Goal: Task Accomplishment & Management: Use online tool/utility

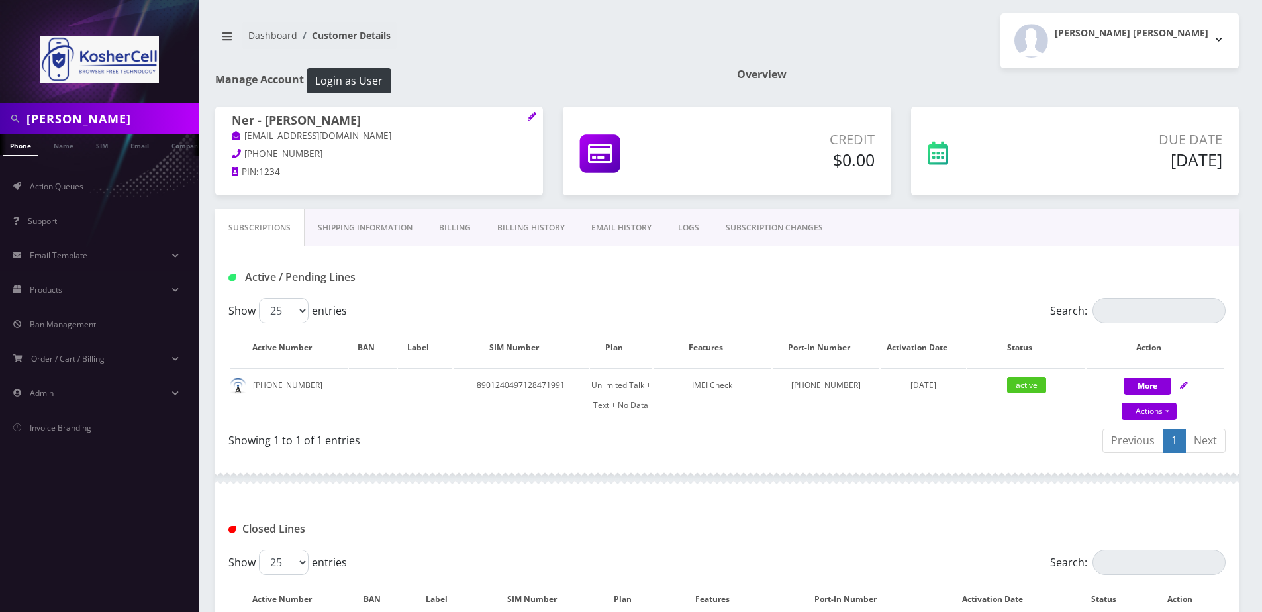
click at [134, 115] on input "moradian" at bounding box center [110, 118] width 169 height 25
type input "elisha"
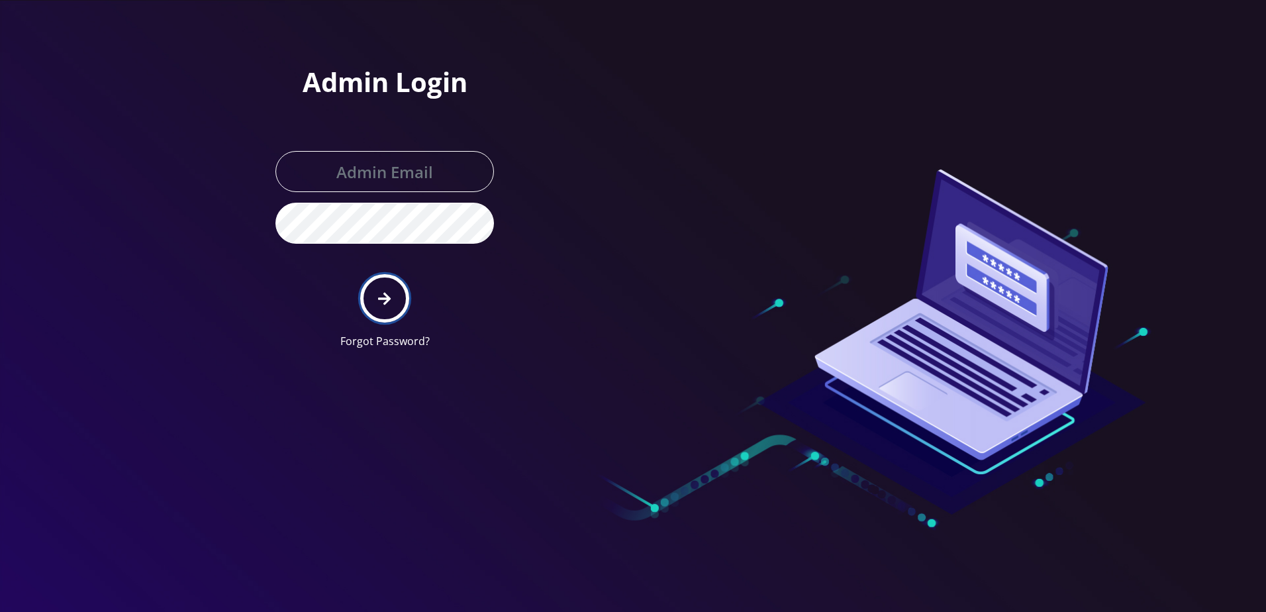
click at [389, 303] on icon "submit" at bounding box center [384, 298] width 13 height 15
type input "[PERSON_NAME][EMAIL_ADDRESS][DOMAIN_NAME]"
click at [367, 301] on button "submit" at bounding box center [384, 298] width 48 height 48
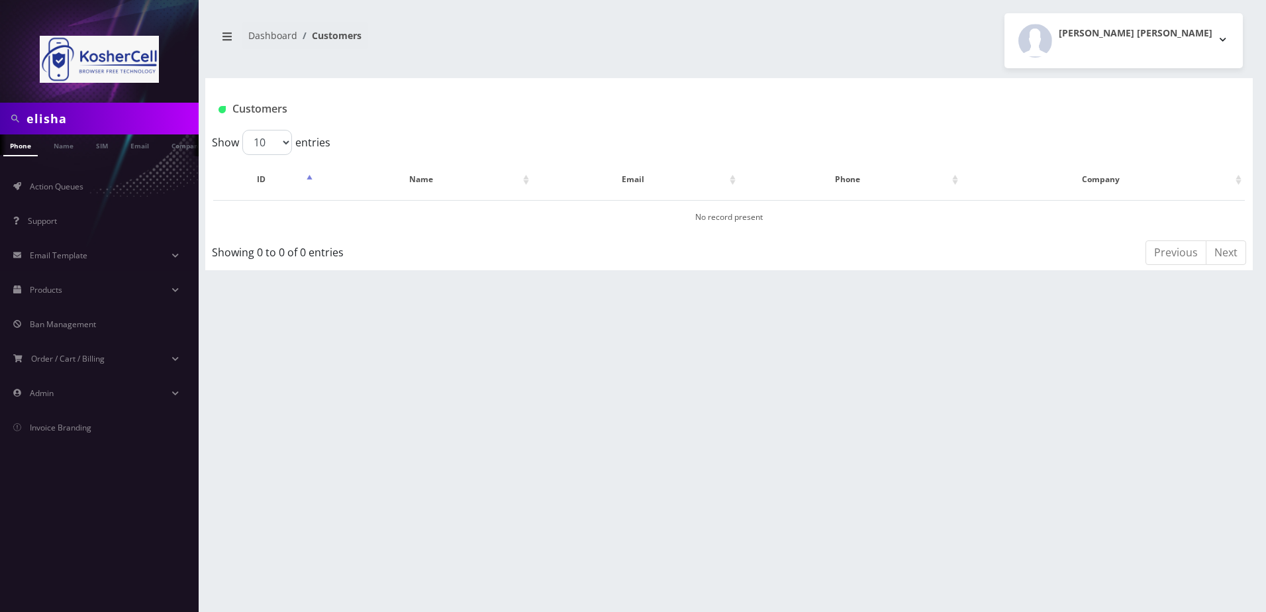
scroll to position [0, 7]
click at [53, 145] on link "Name" at bounding box center [56, 145] width 33 height 22
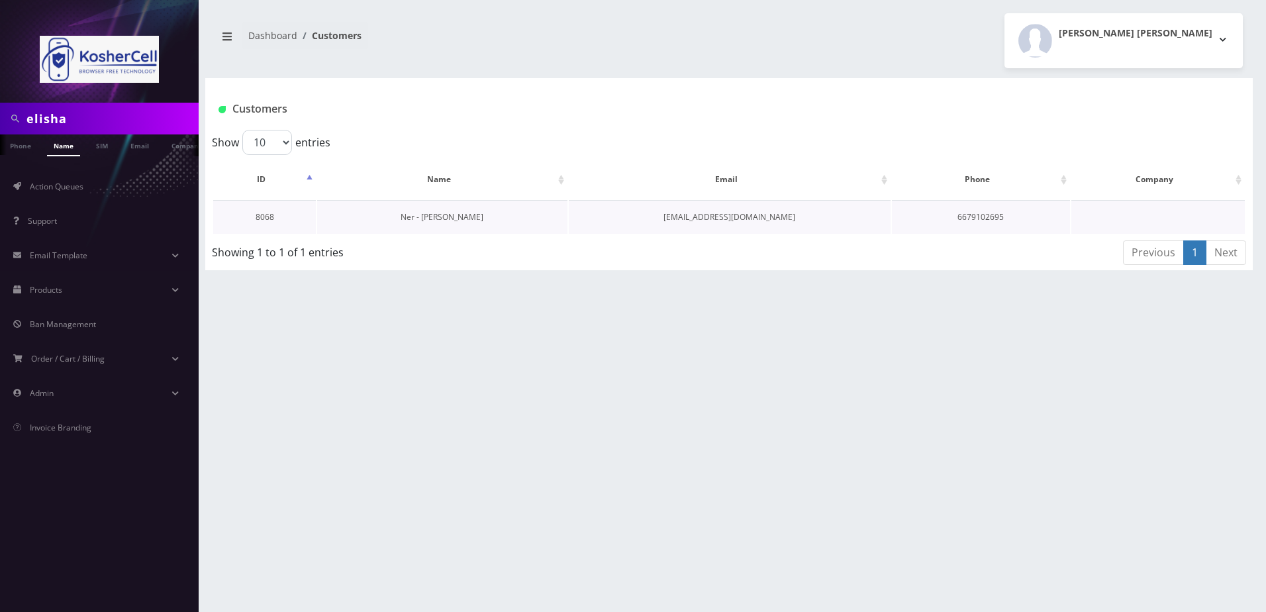
click at [443, 211] on link "Ner - [PERSON_NAME]" at bounding box center [442, 216] width 83 height 11
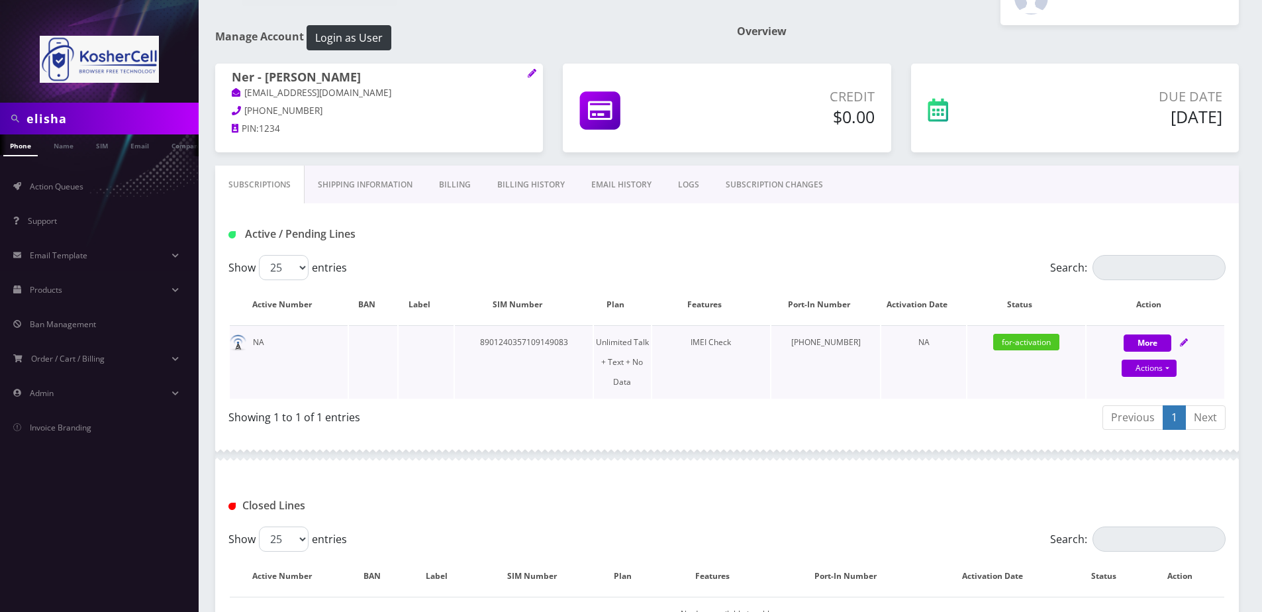
scroll to position [66, 0]
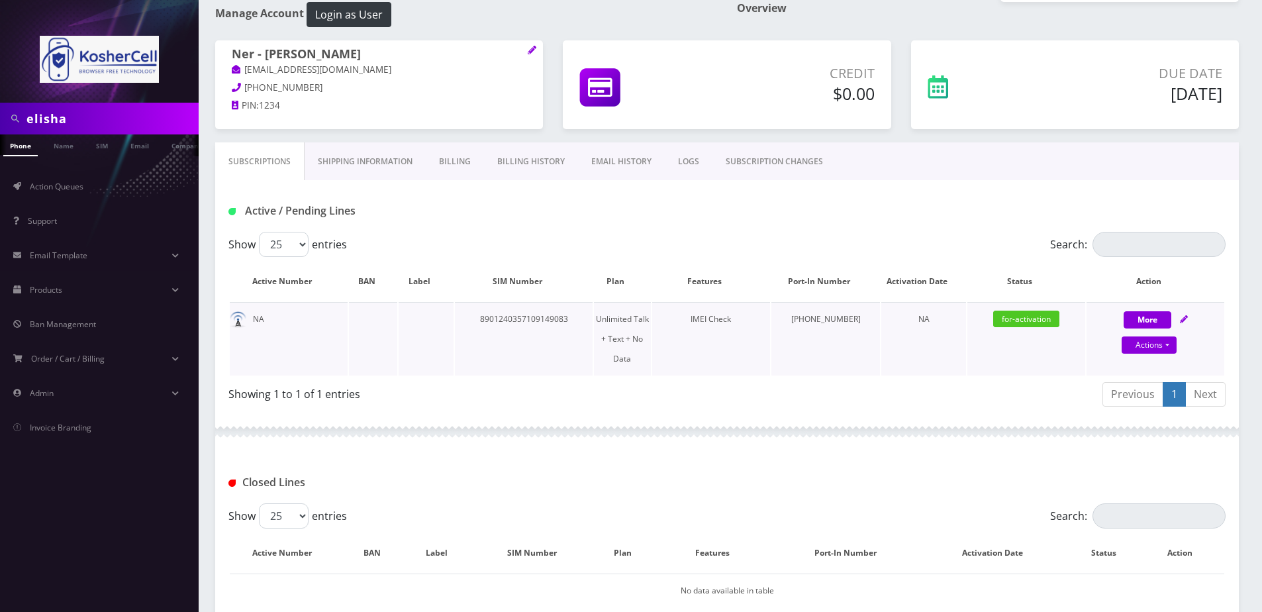
click at [1179, 324] on div "More Actions Suspend Close Unpause Swap Sim Confirm" at bounding box center [1156, 329] width 138 height 40
select select "363"
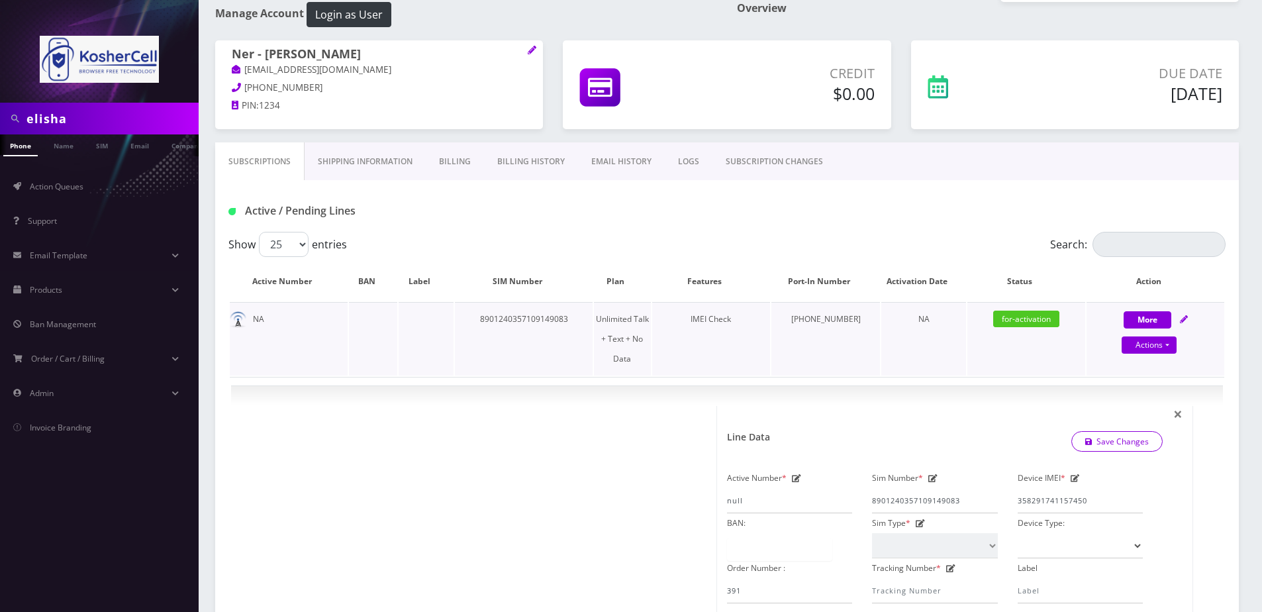
click at [1179, 323] on div "More Actions Suspend Close Unpause Swap Sim Confirm" at bounding box center [1156, 329] width 138 height 40
select select "363"
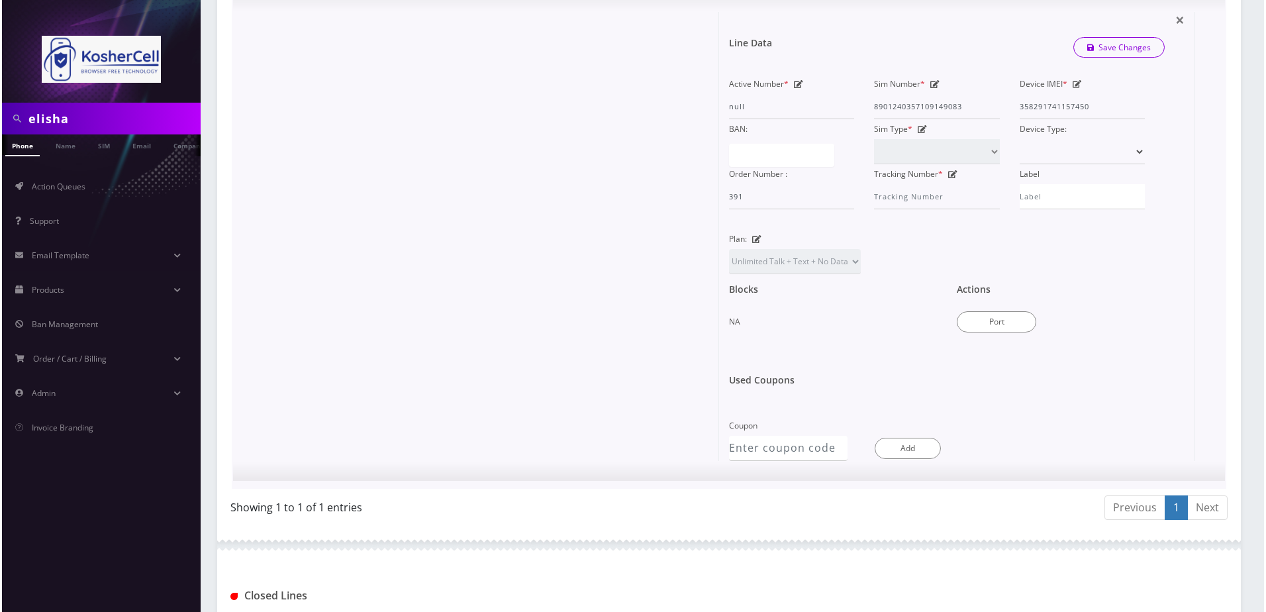
scroll to position [463, 0]
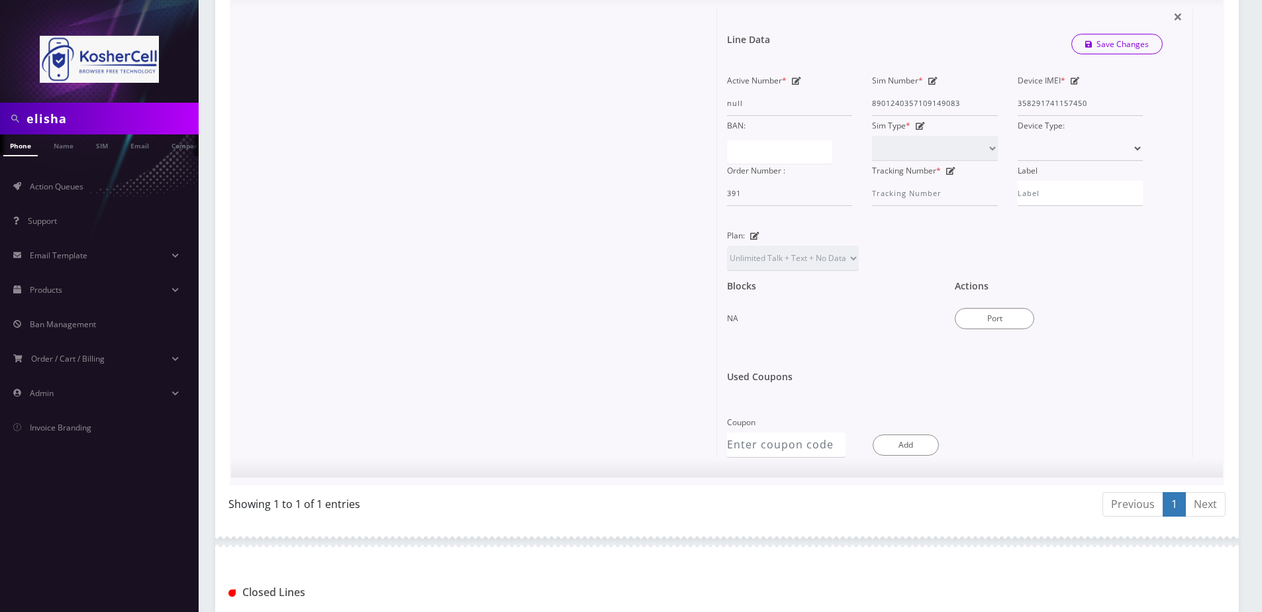
click at [1002, 276] on div "Actions Port" at bounding box center [1059, 305] width 228 height 68
click at [1006, 308] on button "Port" at bounding box center [994, 318] width 79 height 21
type input "[PERSON_NAME]"
type input "[STREET_ADDRESS]"
type input "[PERSON_NAME]"
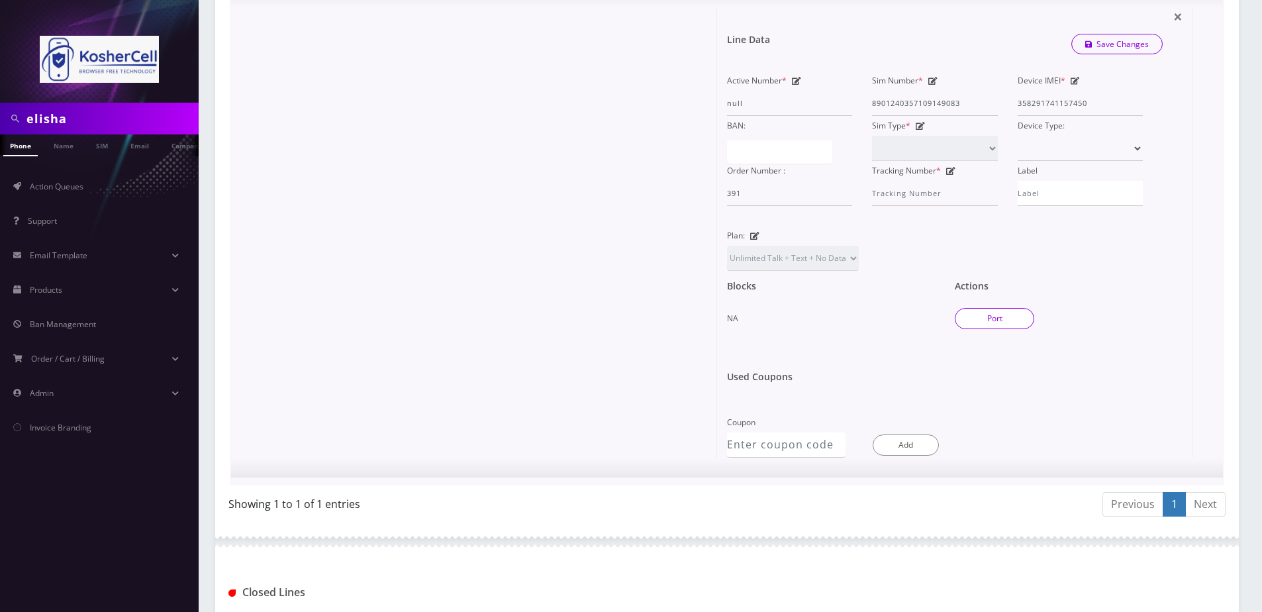
select select "NJ"
type input "07208"
type input "8901240357109149083"
type input "6679102695"
type input "T-Mobile"
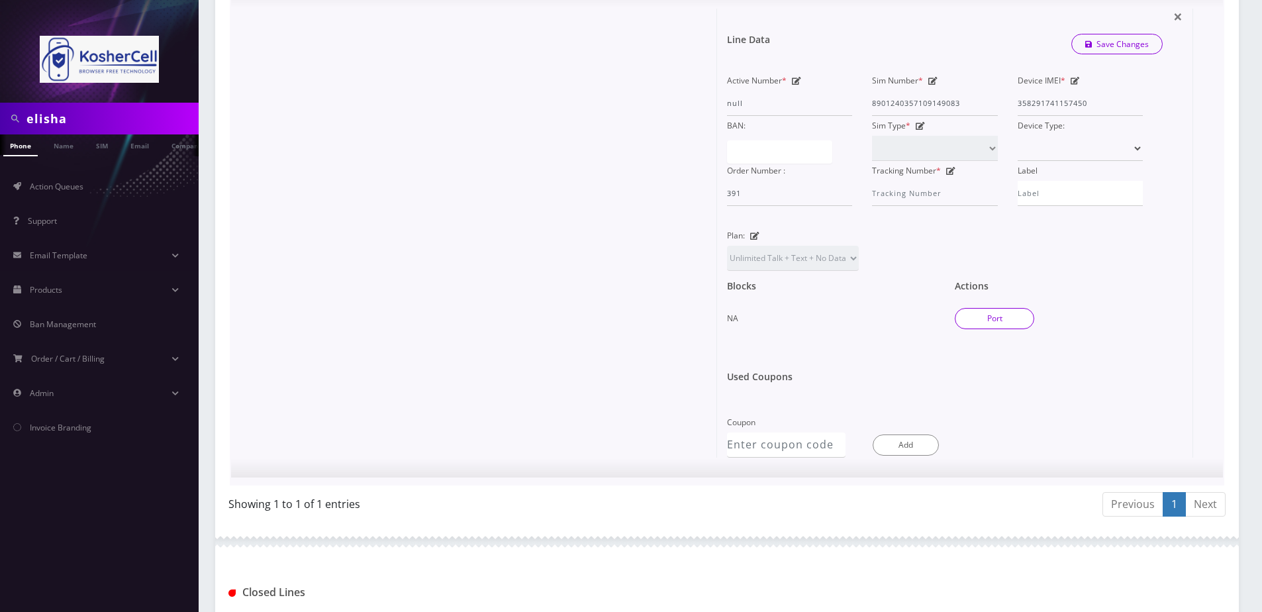
type input "91059487"
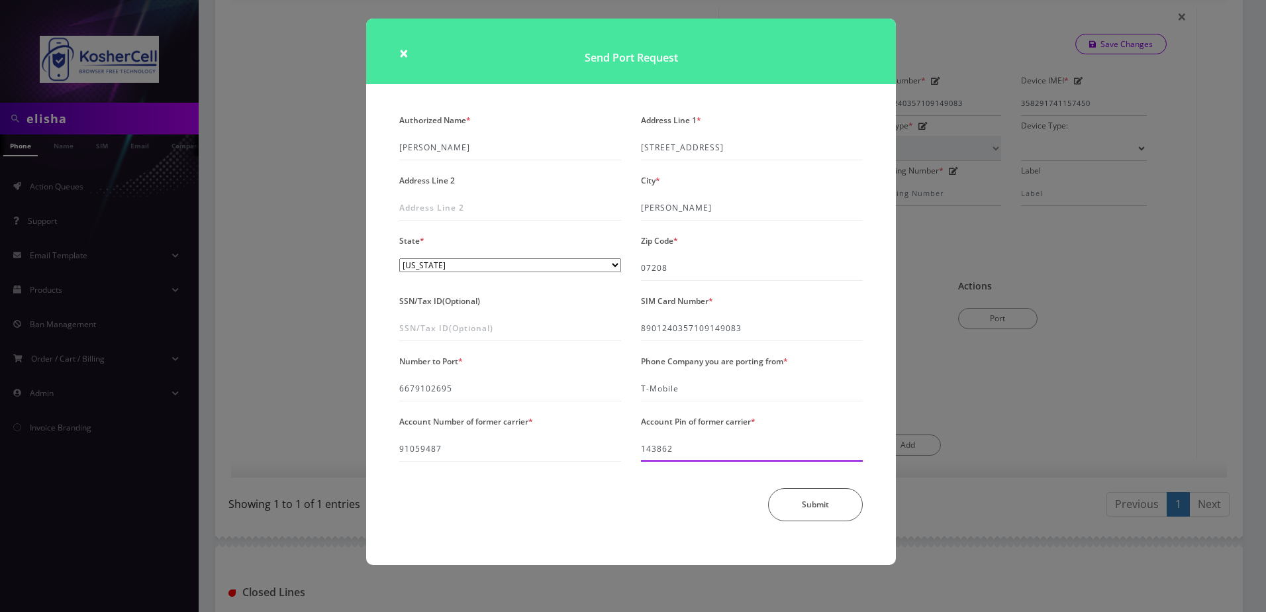
click at [700, 458] on input "143862" at bounding box center [752, 448] width 222 height 25
type input "505143"
click at [832, 507] on button "Submit" at bounding box center [815, 507] width 95 height 33
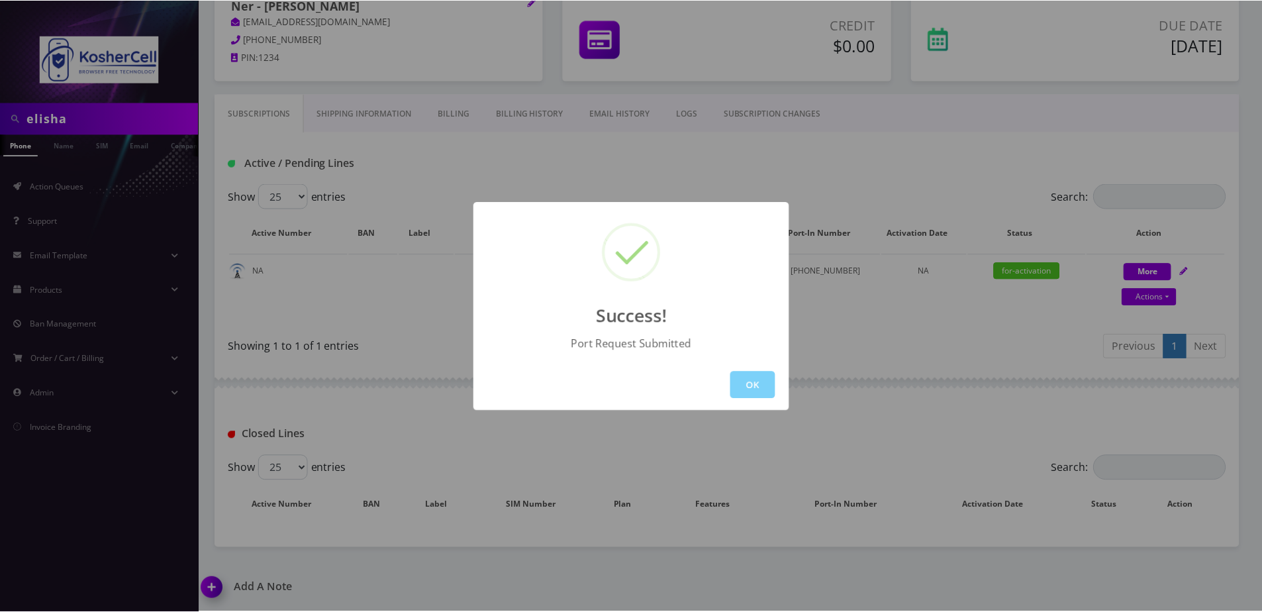
scroll to position [156, 0]
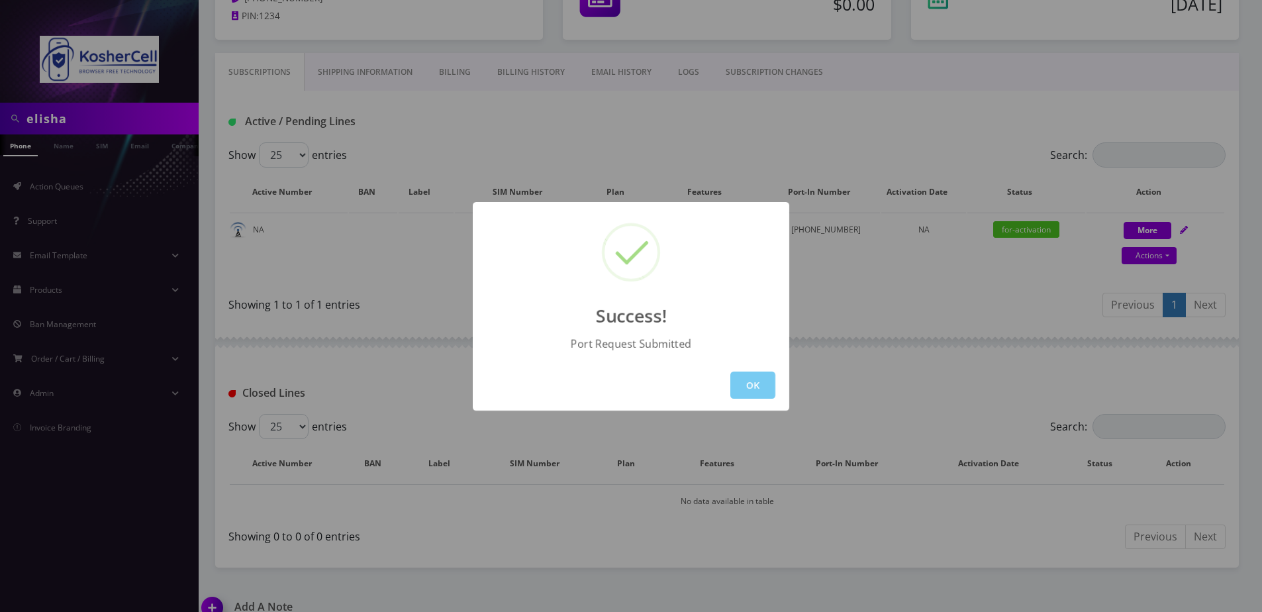
click at [757, 378] on button "OK" at bounding box center [752, 384] width 45 height 27
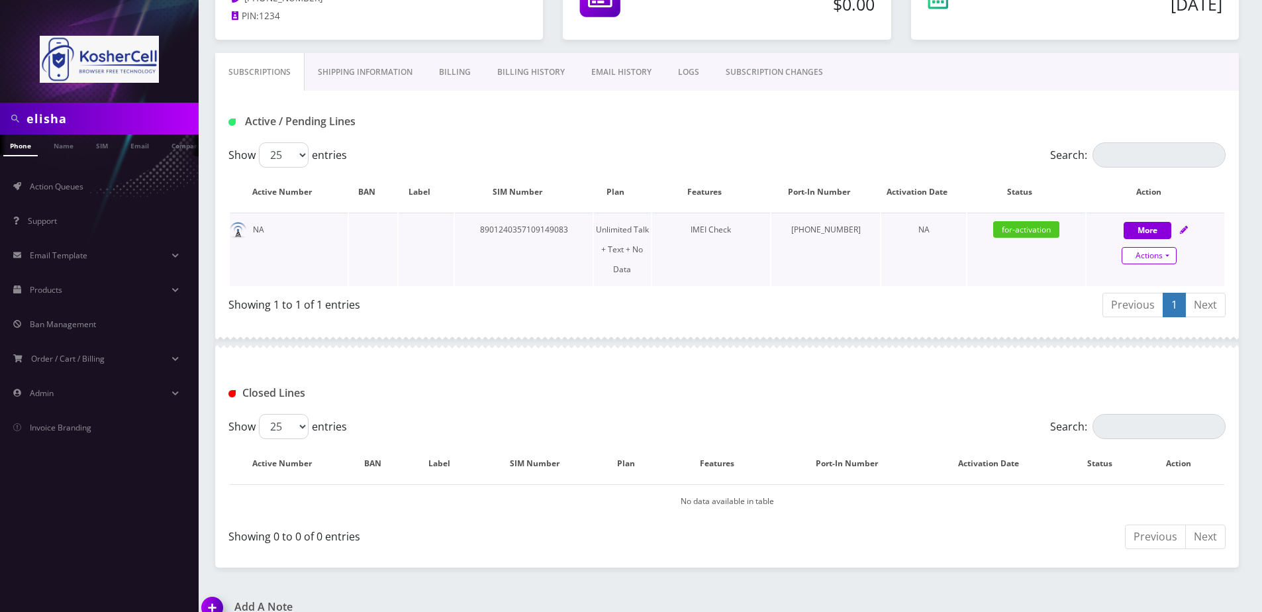
click at [1153, 255] on link "Actions" at bounding box center [1149, 255] width 55 height 17
select select "363"
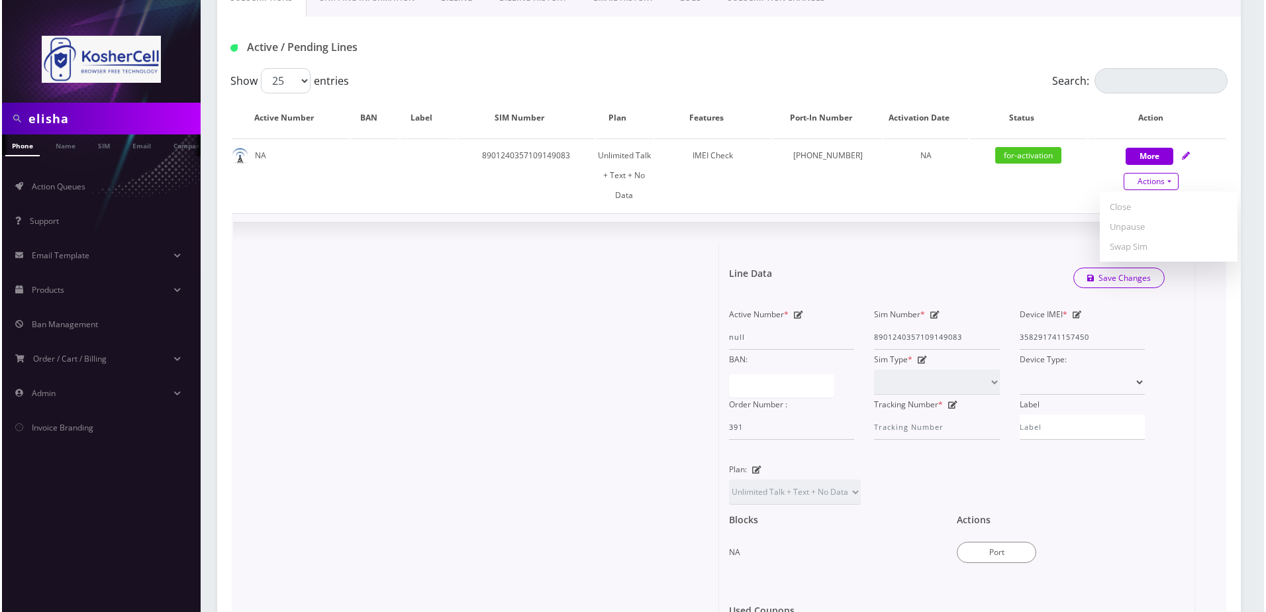
scroll to position [288, 0]
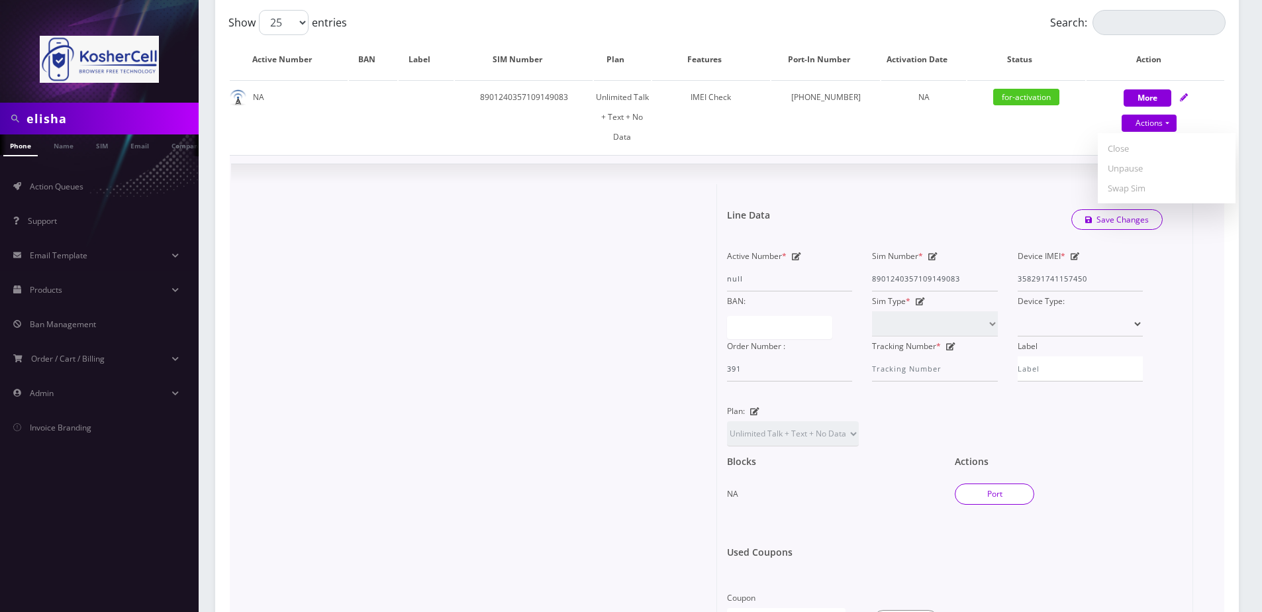
click at [985, 483] on button "Port" at bounding box center [994, 493] width 79 height 21
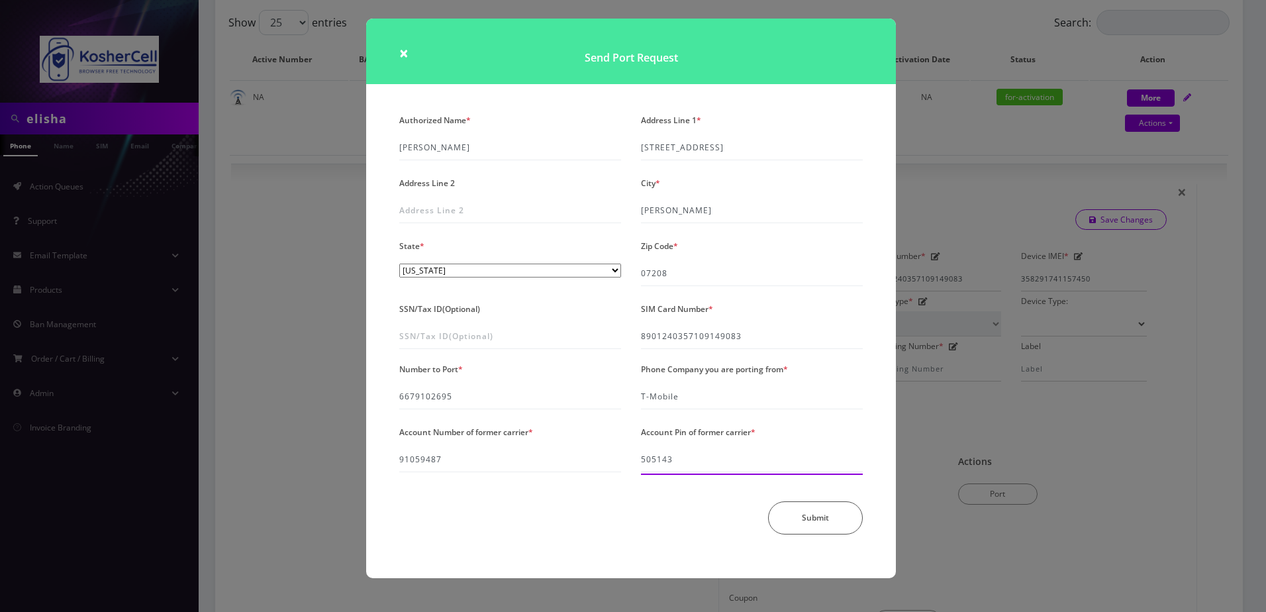
click at [716, 460] on input "505143" at bounding box center [752, 459] width 222 height 25
type input "668589"
click at [806, 516] on button "Submit" at bounding box center [815, 517] width 95 height 33
